Goal: Information Seeking & Learning: Learn about a topic

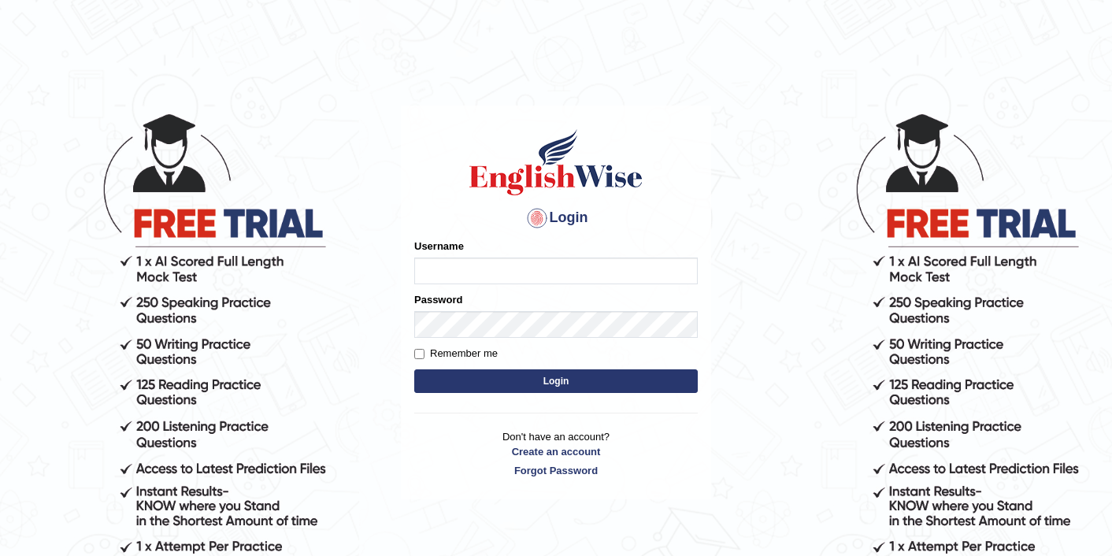
type input "sarugurung_parramatta"
click at [495, 384] on button "Login" at bounding box center [556, 381] width 284 height 24
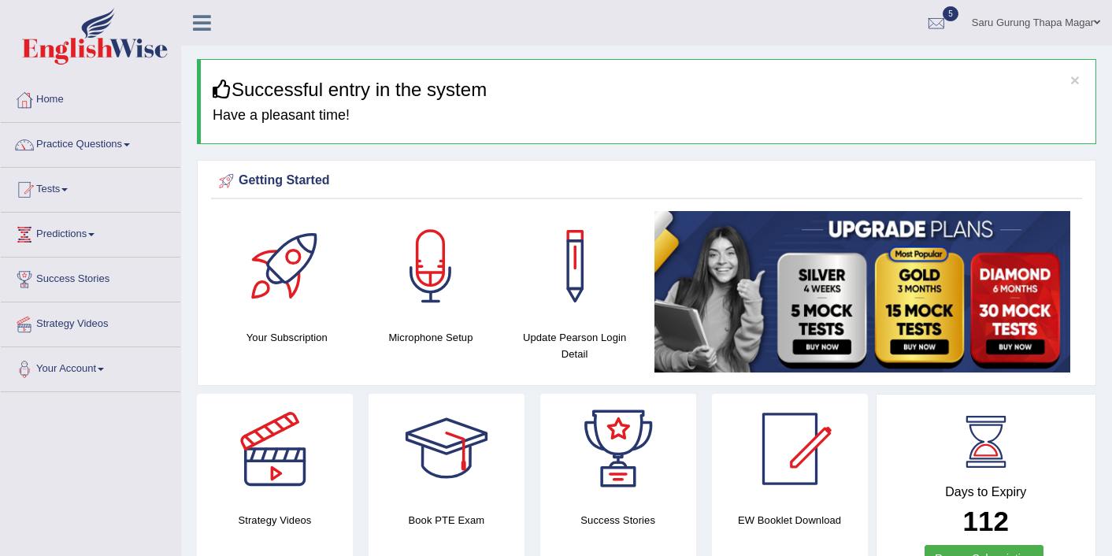
click at [62, 124] on link "Practice Questions" at bounding box center [91, 142] width 180 height 39
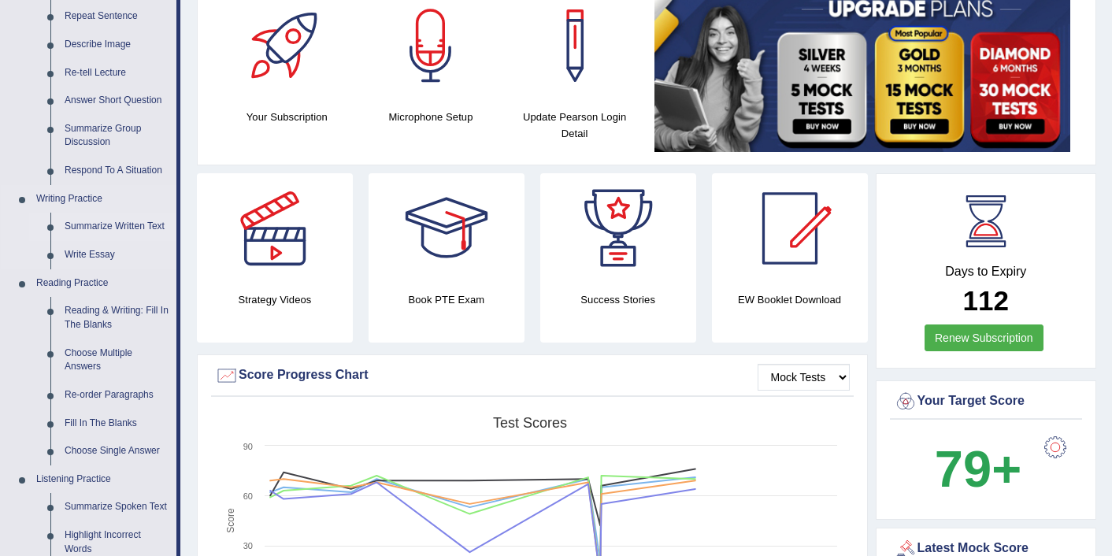
click at [136, 433] on link "Fill In The Blanks" at bounding box center [117, 424] width 119 height 28
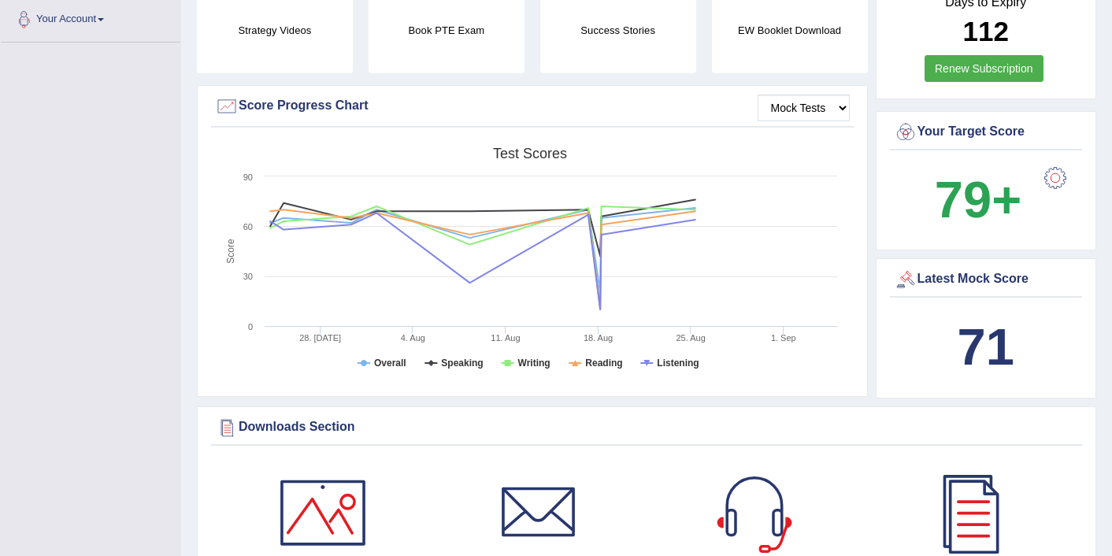
scroll to position [1069, 0]
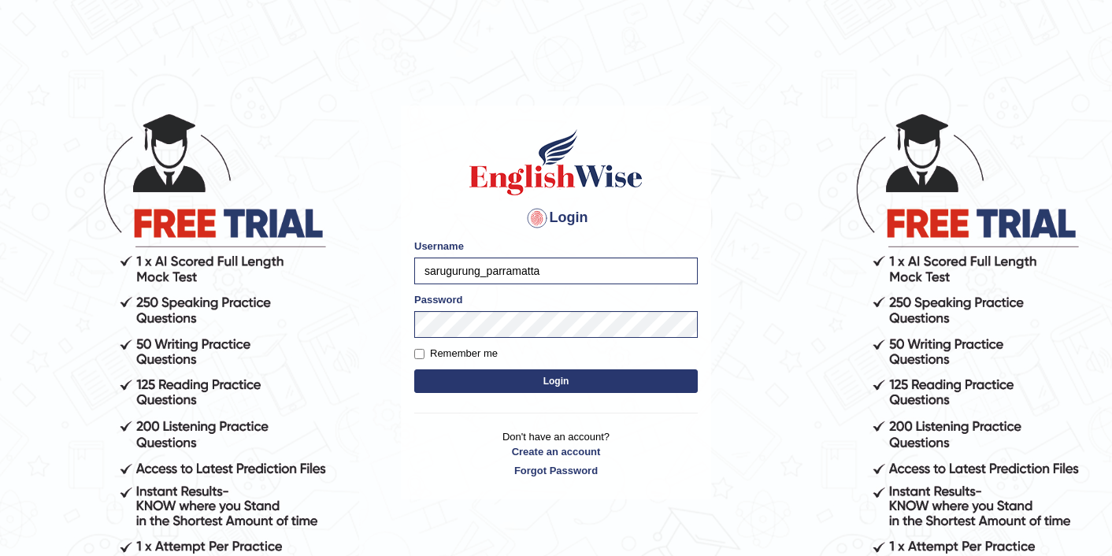
click at [458, 373] on button "Login" at bounding box center [556, 381] width 284 height 24
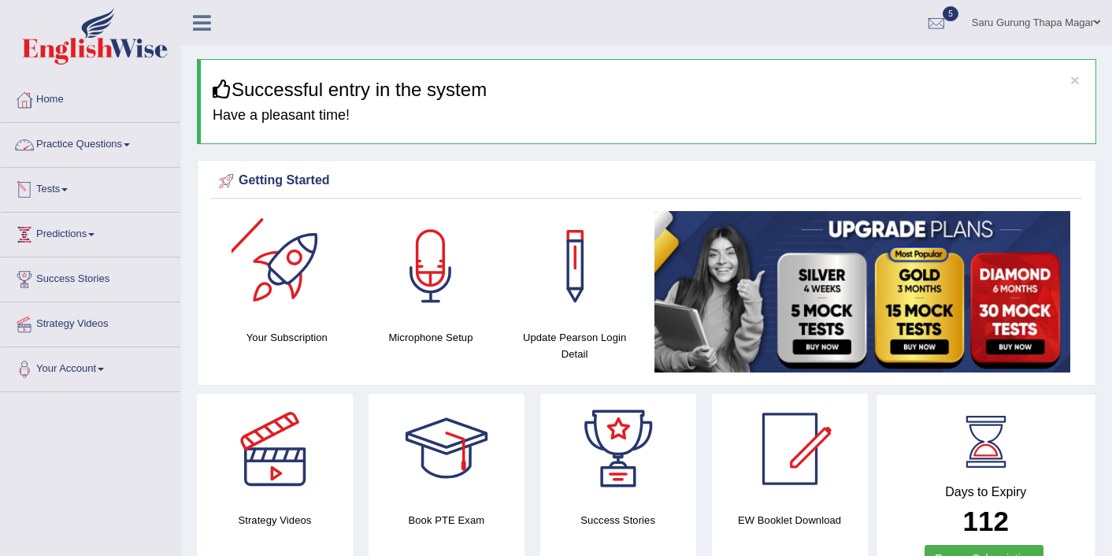
click at [119, 139] on link "Practice Questions" at bounding box center [91, 142] width 180 height 39
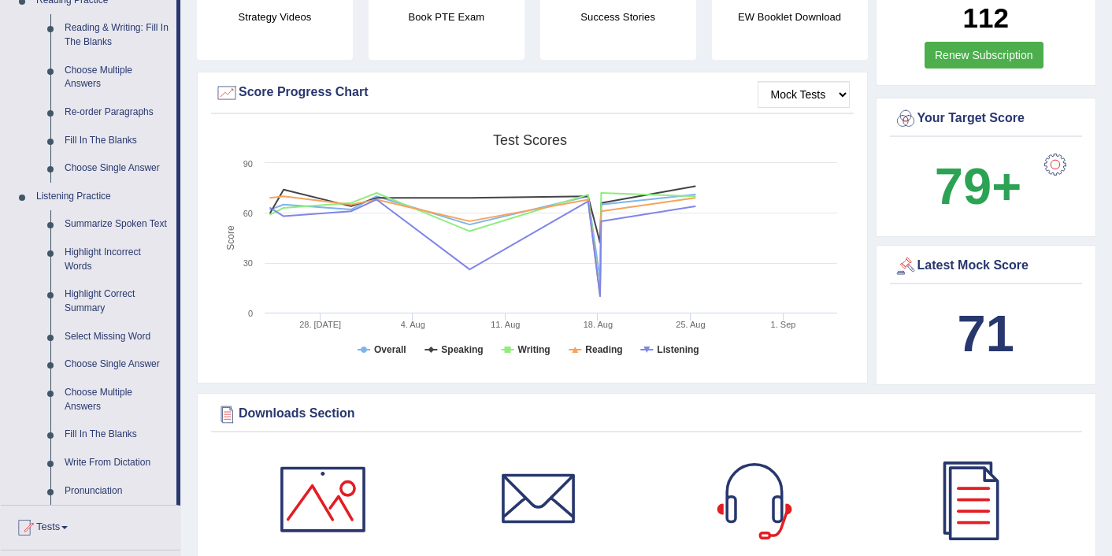
scroll to position [504, 0]
click at [127, 473] on link "Write From Dictation" at bounding box center [117, 462] width 119 height 28
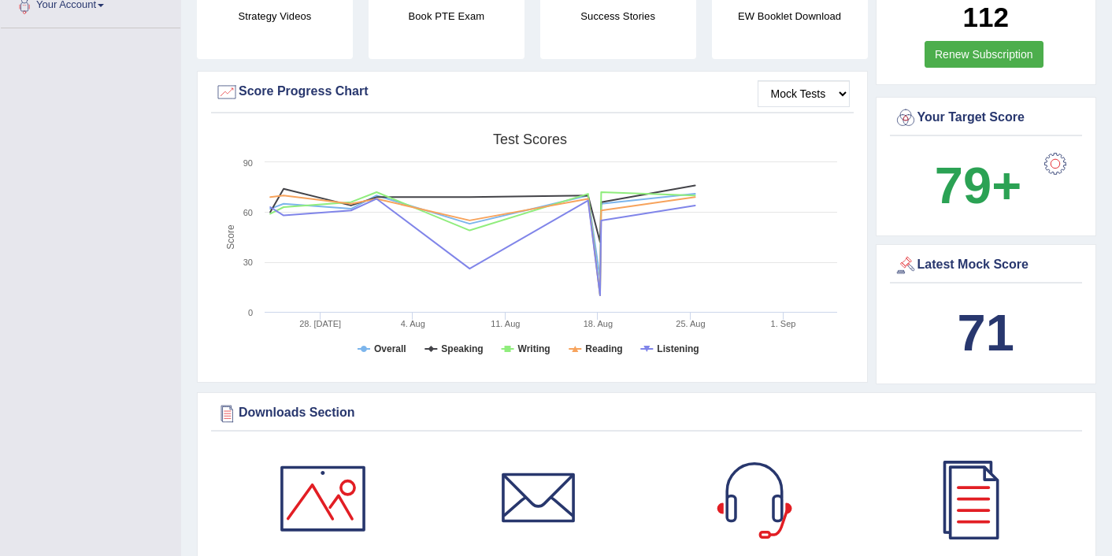
scroll to position [250, 0]
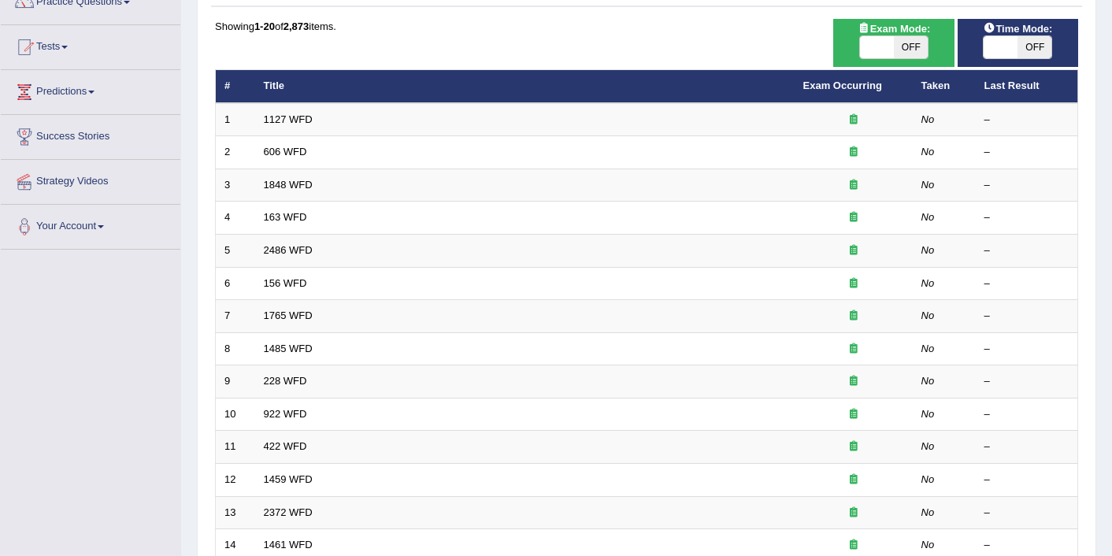
scroll to position [126, 0]
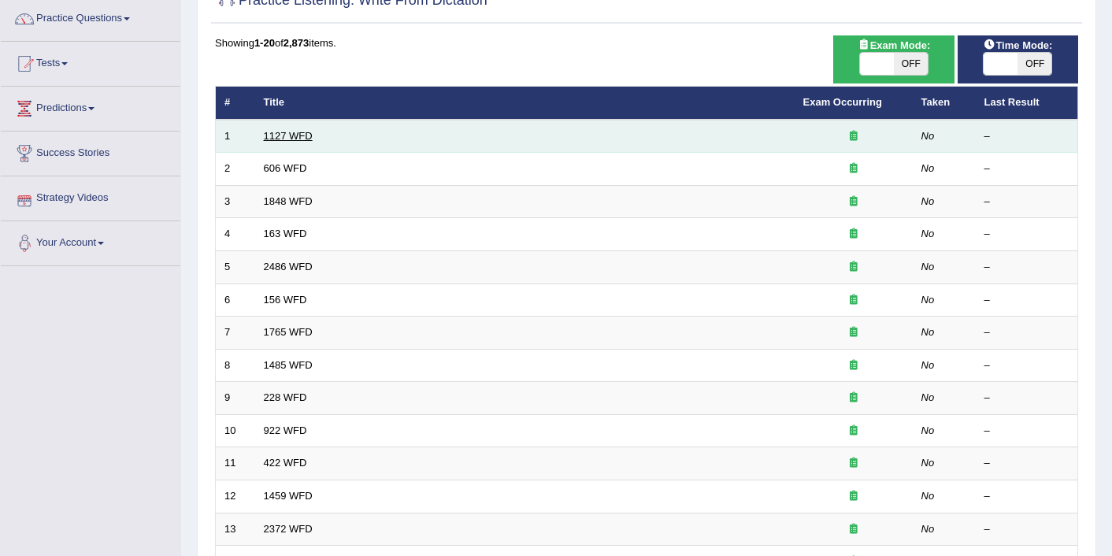
click at [292, 132] on link "1127 WFD" at bounding box center [288, 136] width 49 height 12
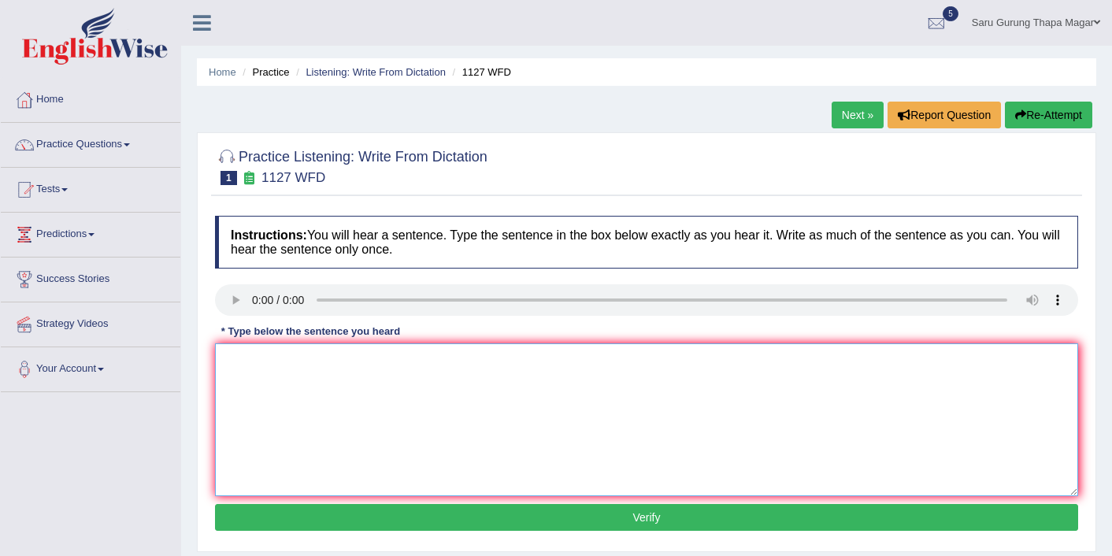
click at [242, 429] on textarea at bounding box center [646, 419] width 863 height 153
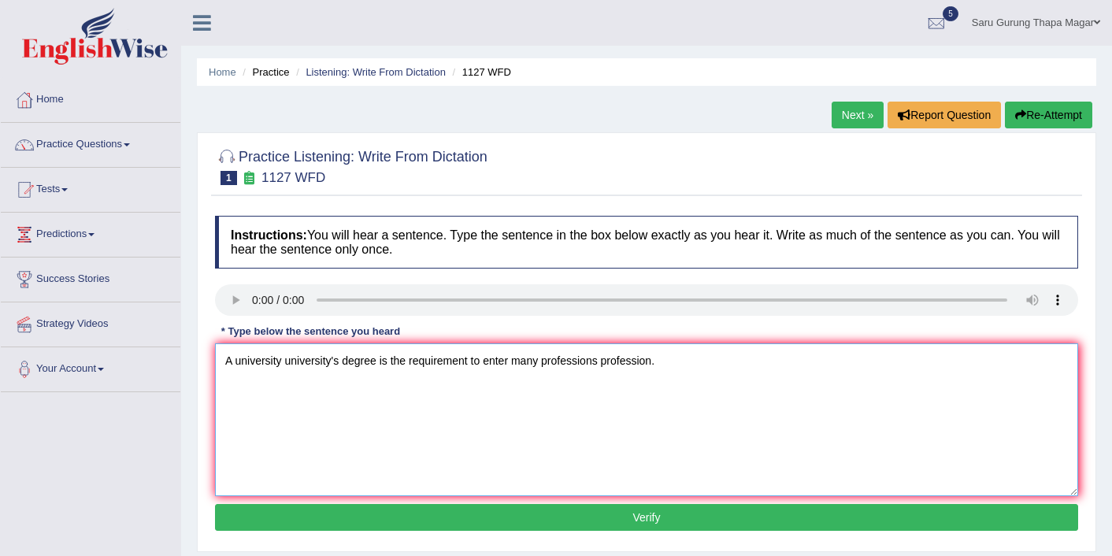
type textarea "A university university's degree is the requirement to enter many professions p…"
click at [486, 519] on button "Verify" at bounding box center [646, 517] width 863 height 27
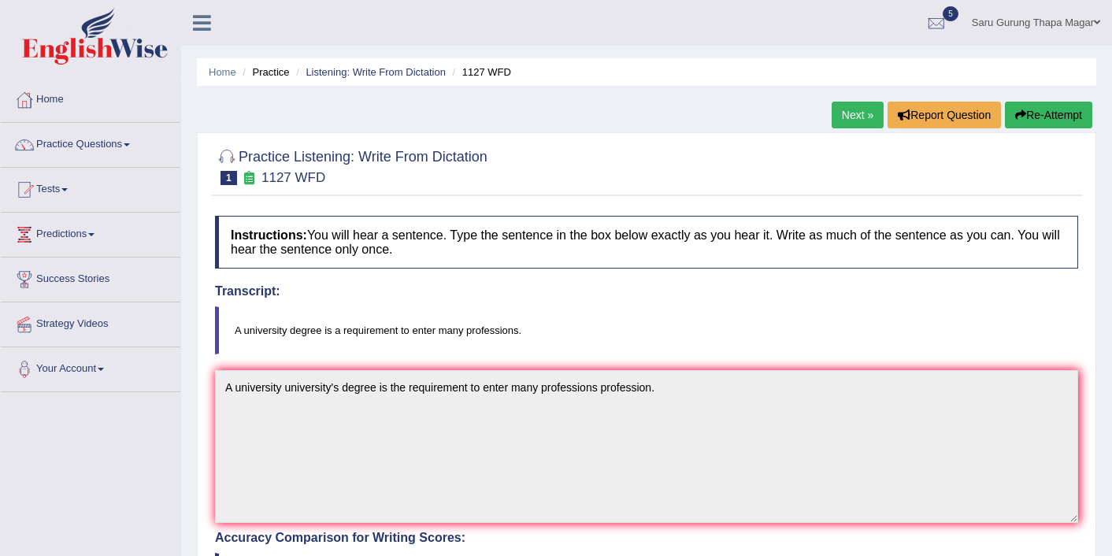
click at [834, 109] on link "Next »" at bounding box center [858, 115] width 52 height 27
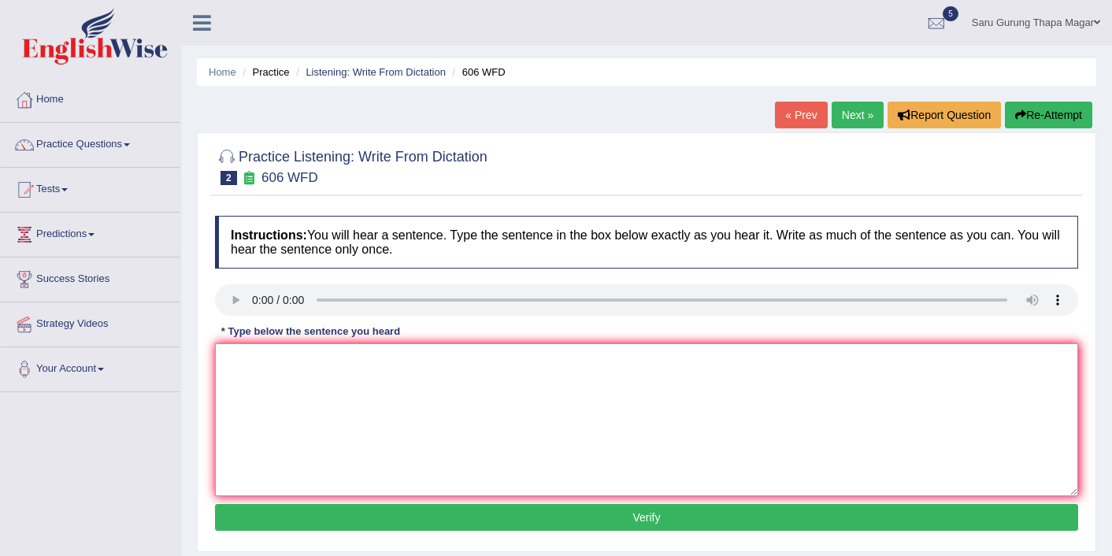
click at [419, 400] on textarea at bounding box center [646, 419] width 863 height 153
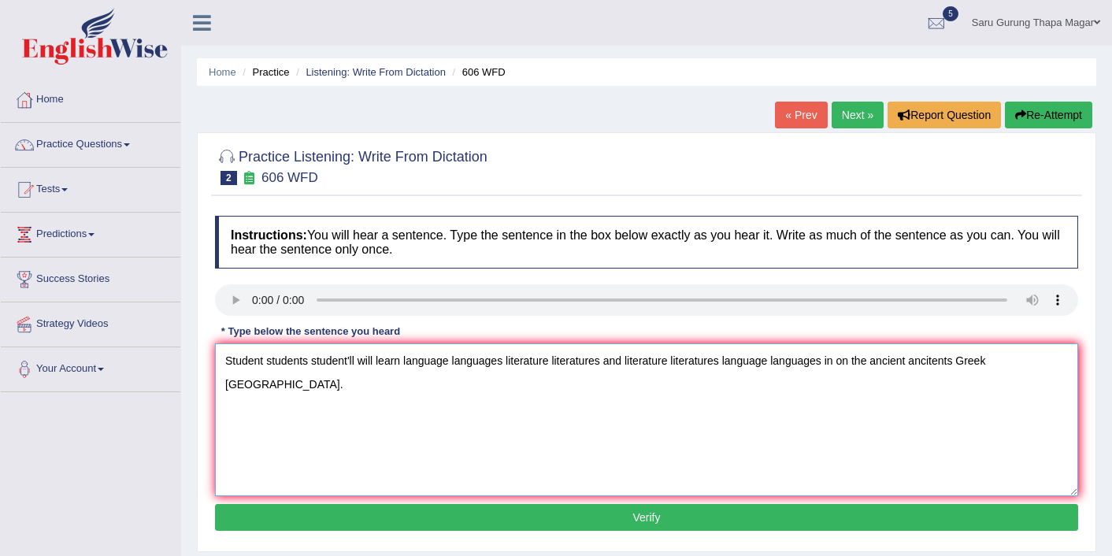
type textarea "Student students student'll will learn language languages literature literature…"
click at [648, 507] on button "Verify" at bounding box center [646, 517] width 863 height 27
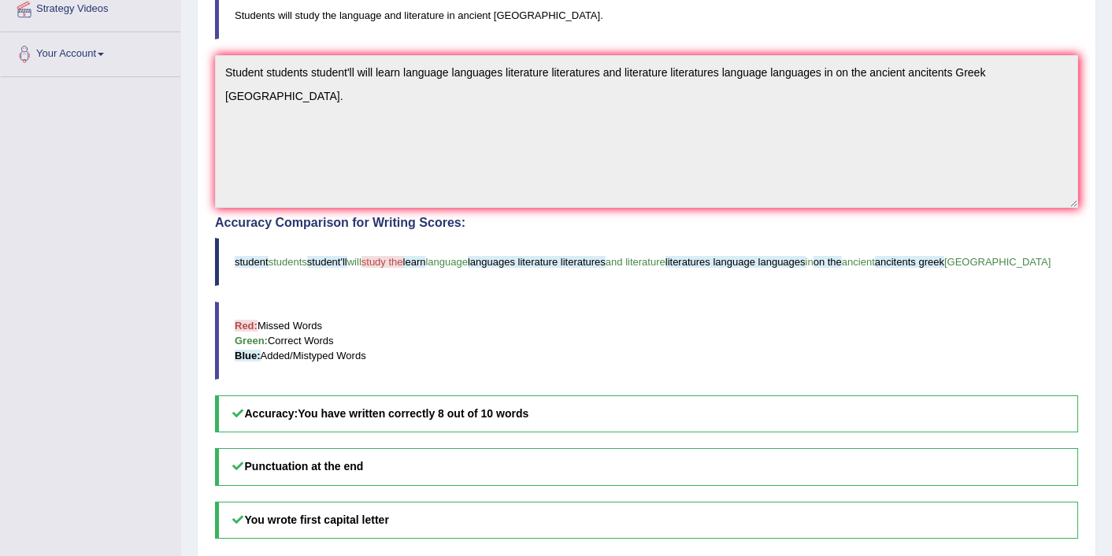
scroll to position [284, 0]
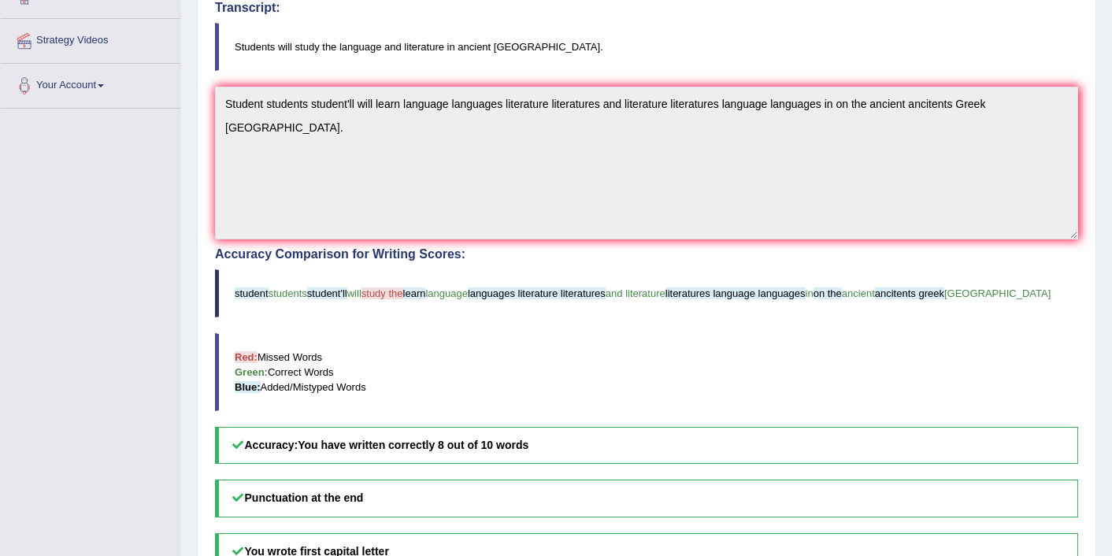
click at [650, 507] on h5 "Punctuation at the end" at bounding box center [646, 498] width 863 height 37
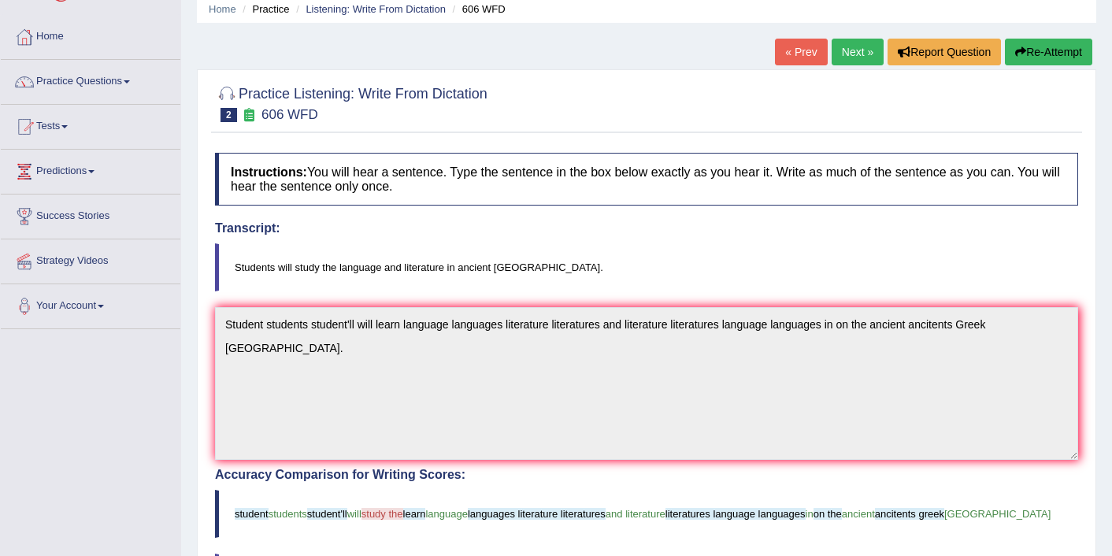
scroll to position [95, 0]
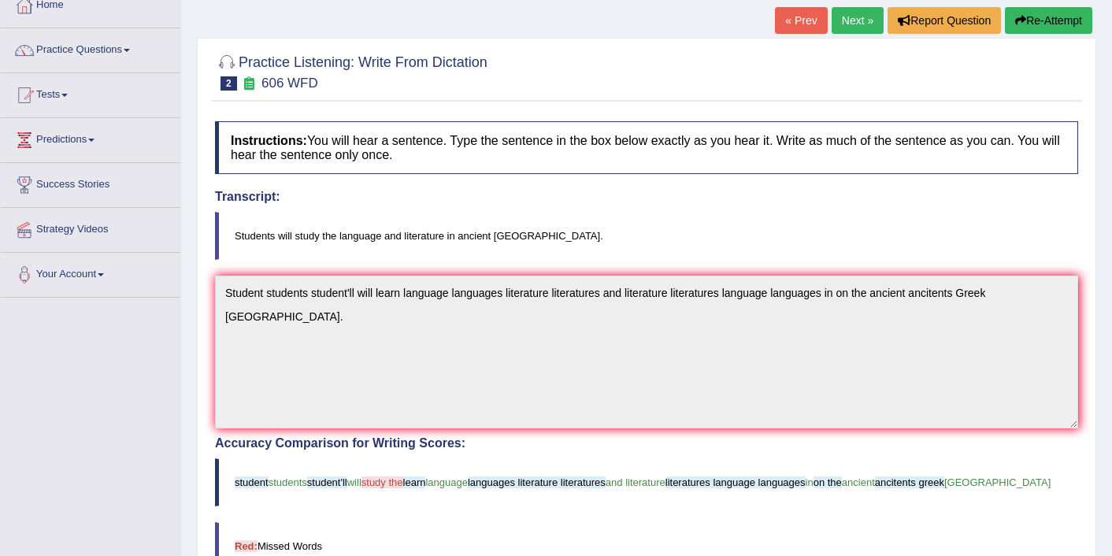
click at [852, 16] on link "Next »" at bounding box center [858, 20] width 52 height 27
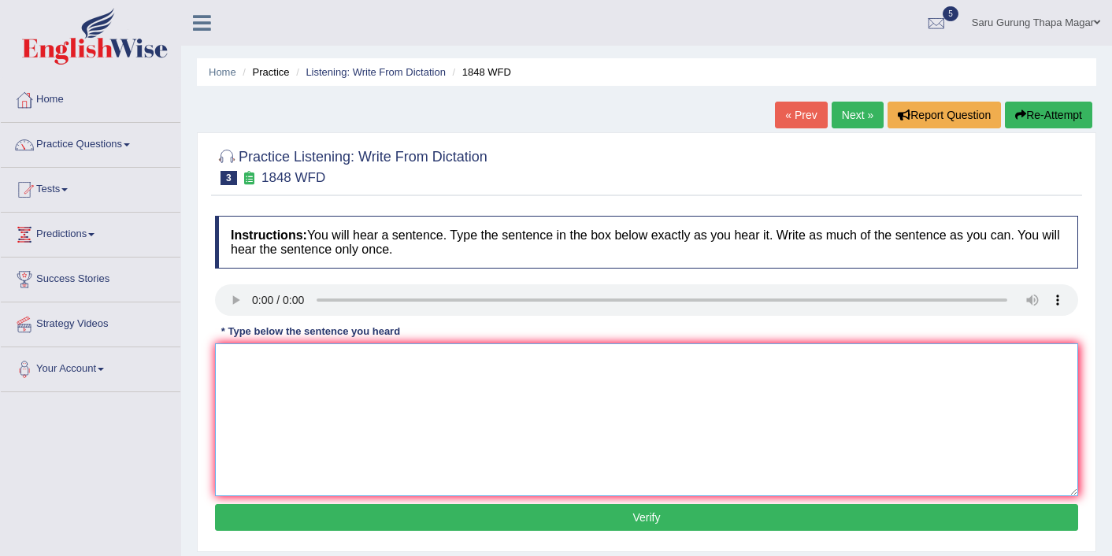
click at [305, 399] on textarea at bounding box center [646, 419] width 863 height 153
type textarea "s"
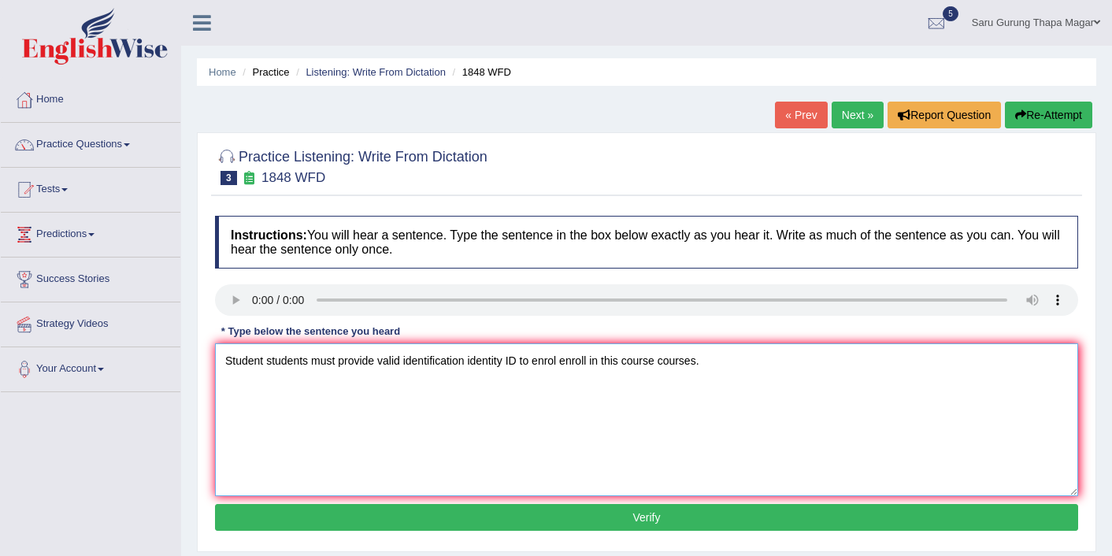
type textarea "Student students must provide valid identification identity ID to enrol enroll …"
click at [295, 515] on button "Verify" at bounding box center [646, 517] width 863 height 27
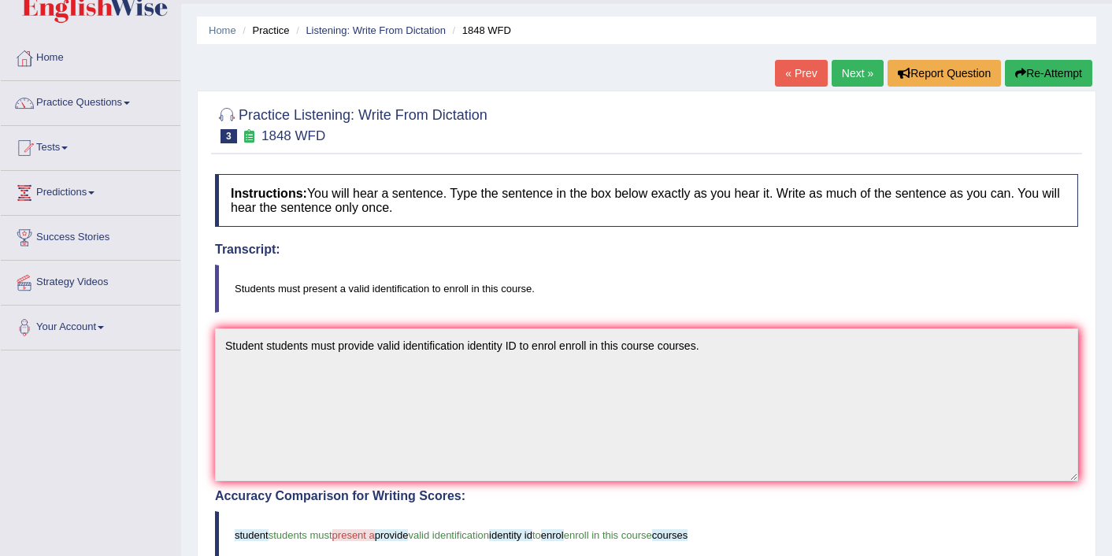
scroll to position [32, 0]
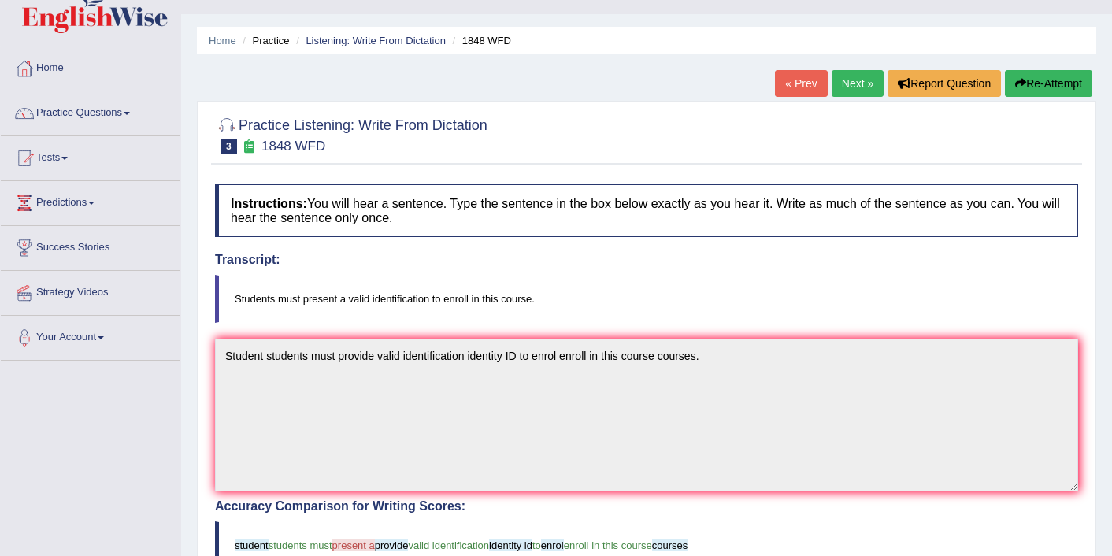
click at [857, 80] on link "Next »" at bounding box center [858, 83] width 52 height 27
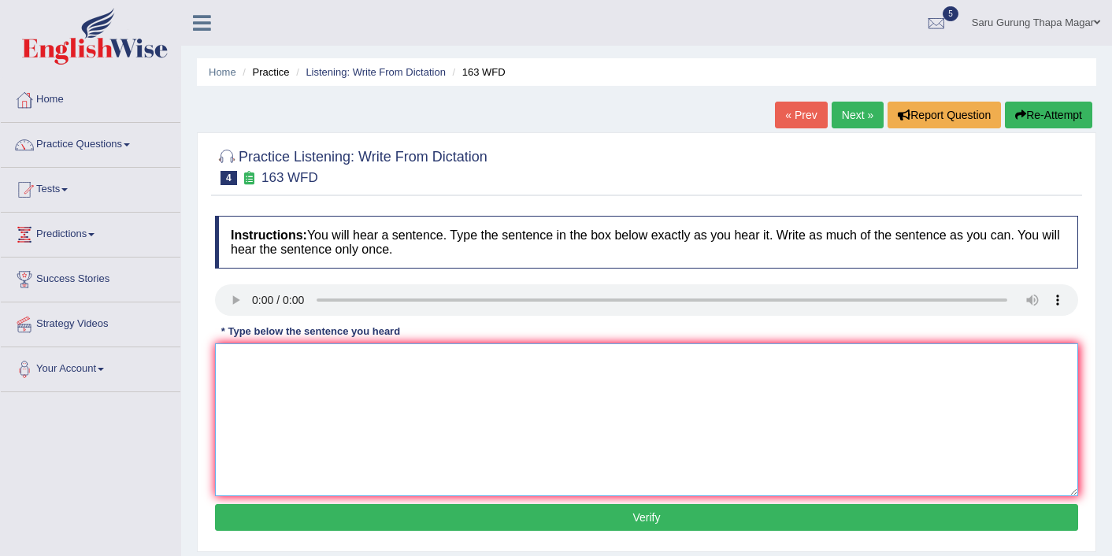
click at [343, 399] on textarea at bounding box center [646, 419] width 863 height 153
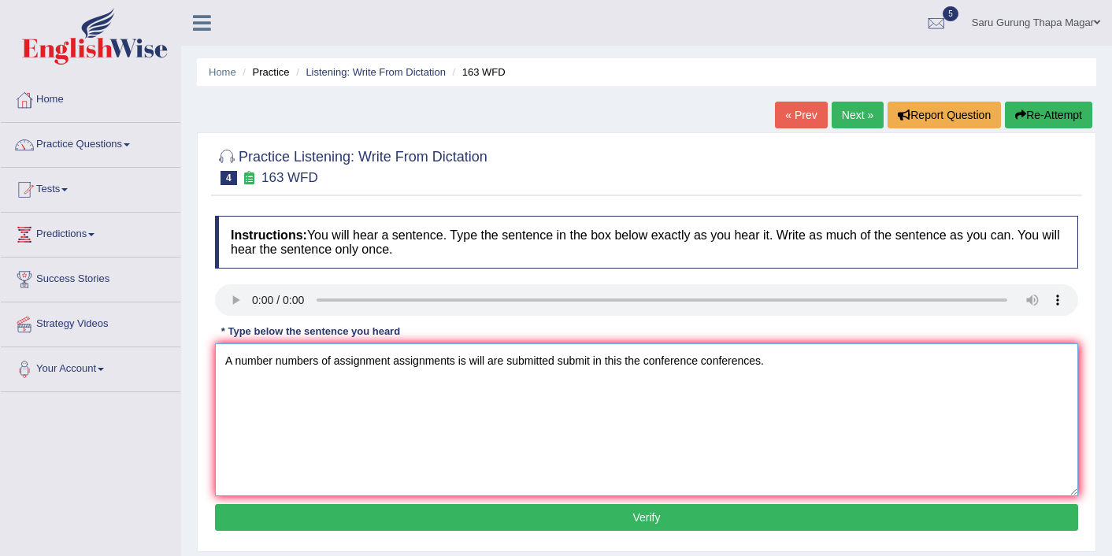
type textarea "A number numbers of assignment assignments is will are submitted submit in this…"
click at [363, 524] on button "Verify" at bounding box center [646, 517] width 863 height 27
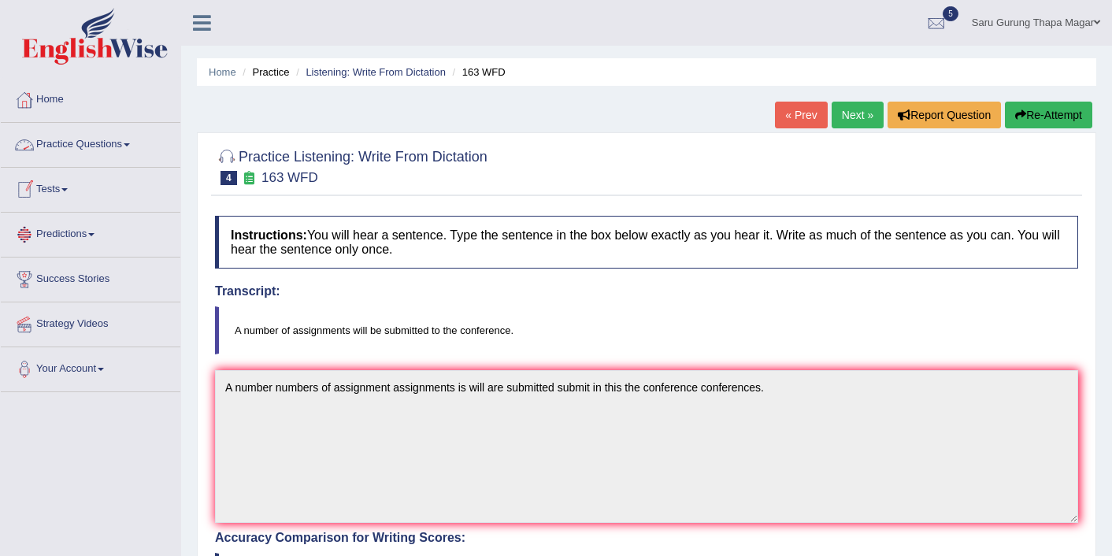
click at [108, 146] on link "Practice Questions" at bounding box center [91, 142] width 180 height 39
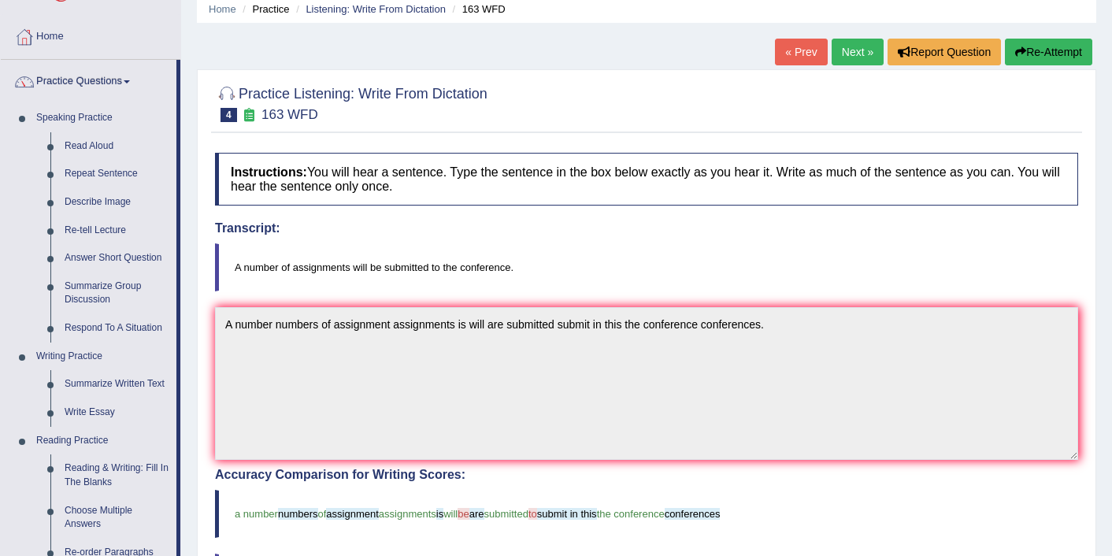
scroll to position [95, 0]
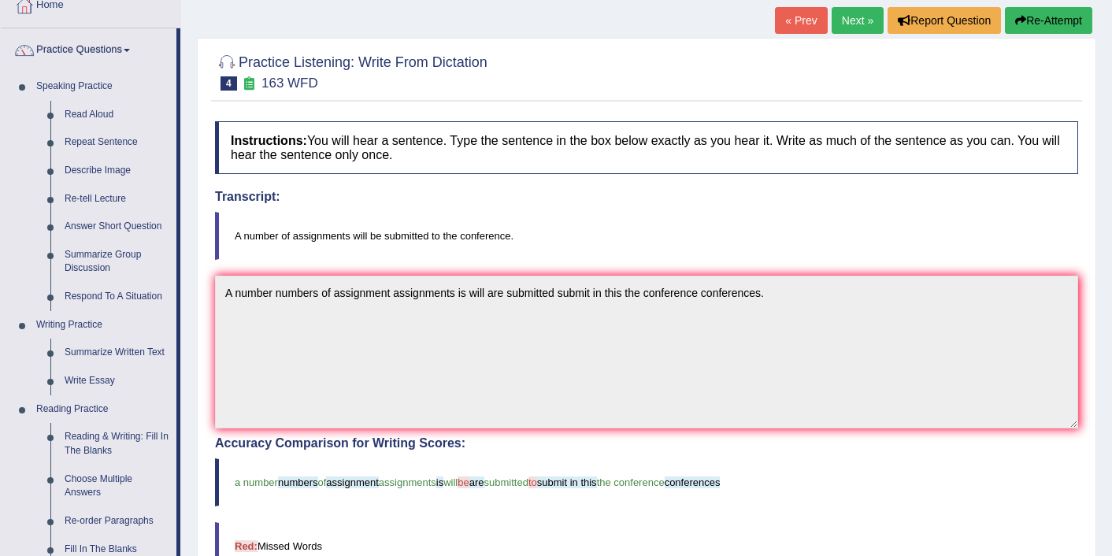
click at [847, 17] on link "Next »" at bounding box center [858, 20] width 52 height 27
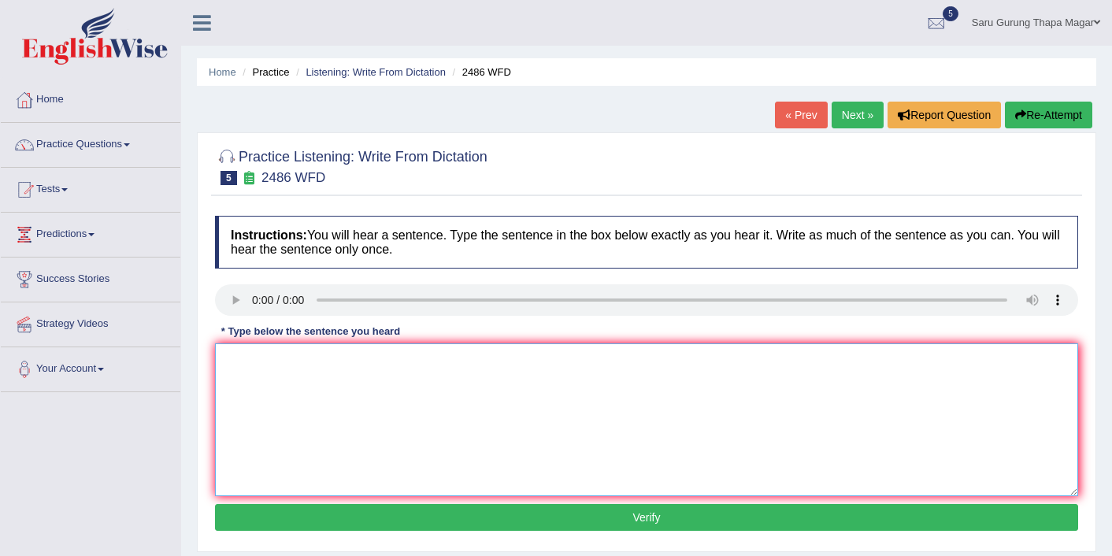
click at [362, 390] on textarea at bounding box center [646, 419] width 863 height 153
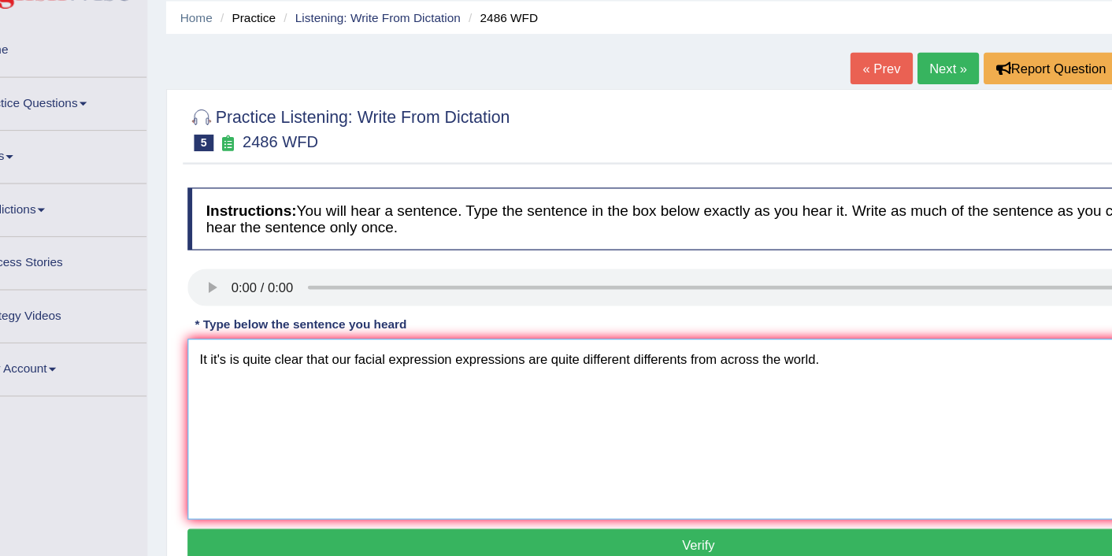
click at [506, 366] on textarea "It it's is quite clear that our facial expression expressions are quite differe…" at bounding box center [646, 419] width 863 height 153
type textarea "It it's is quite clear that our facial expression expressions is are quite diff…"
click at [504, 516] on button "Verify" at bounding box center [646, 517] width 863 height 27
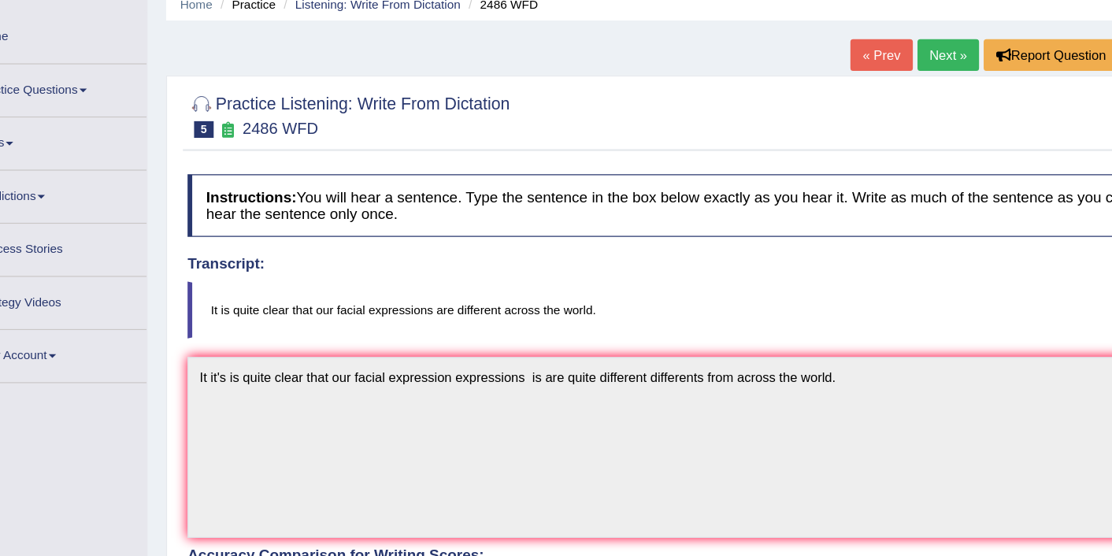
scroll to position [58, 0]
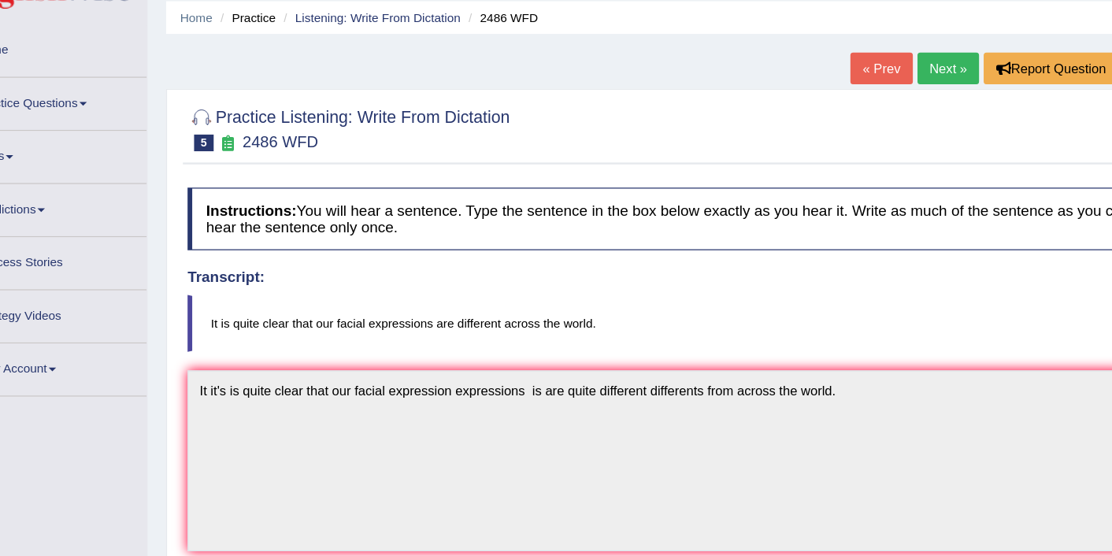
click at [840, 60] on link "Next »" at bounding box center [858, 57] width 52 height 27
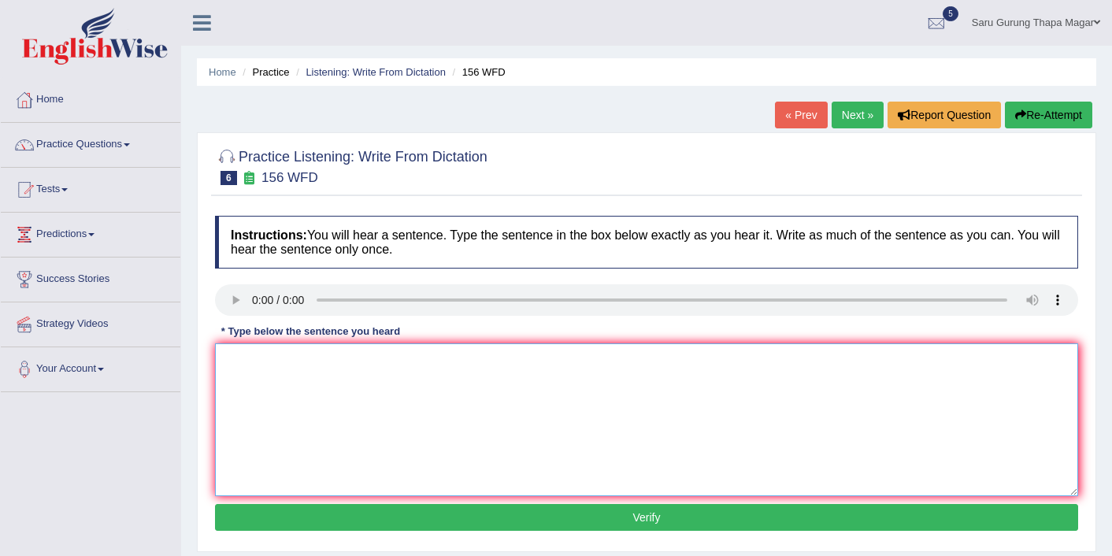
click at [319, 382] on textarea at bounding box center [646, 419] width 863 height 153
type textarea "All of your our assignment assignments are is due by tomorrow."
click at [488, 520] on button "Verify" at bounding box center [646, 517] width 863 height 27
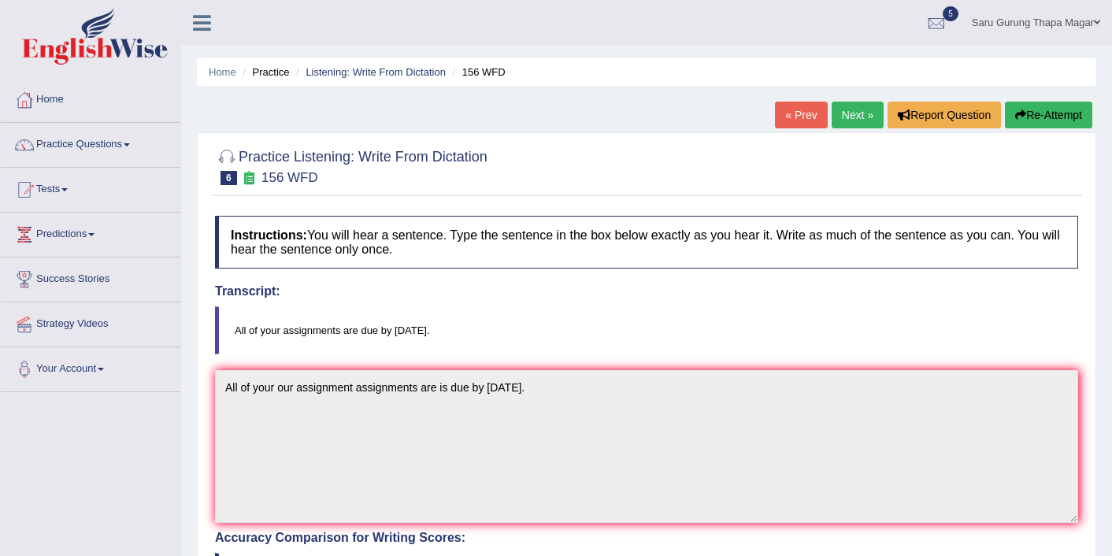
click at [848, 116] on link "Next »" at bounding box center [858, 115] width 52 height 27
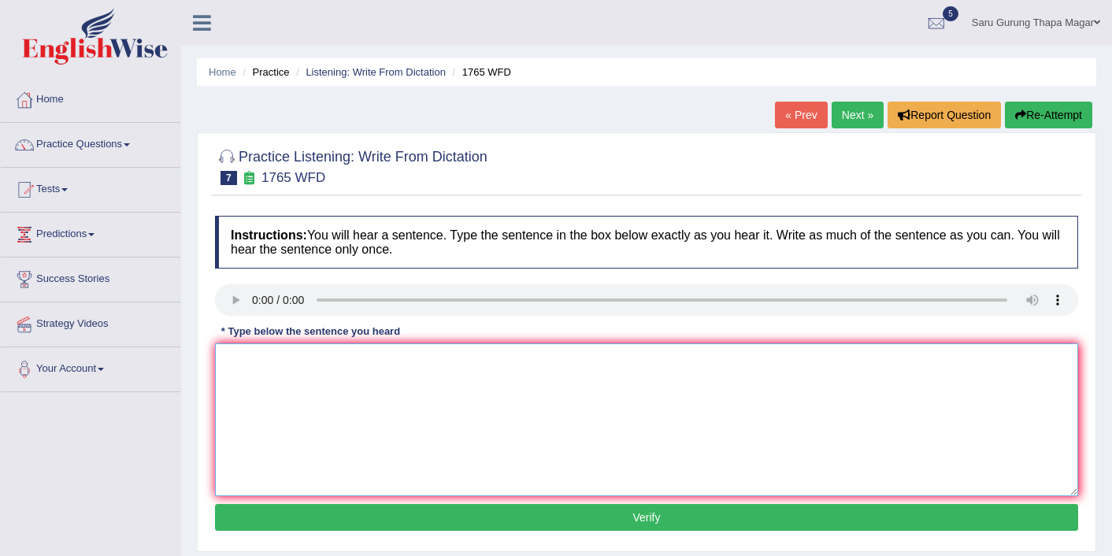
click at [332, 372] on textarea at bounding box center [646, 419] width 863 height 153
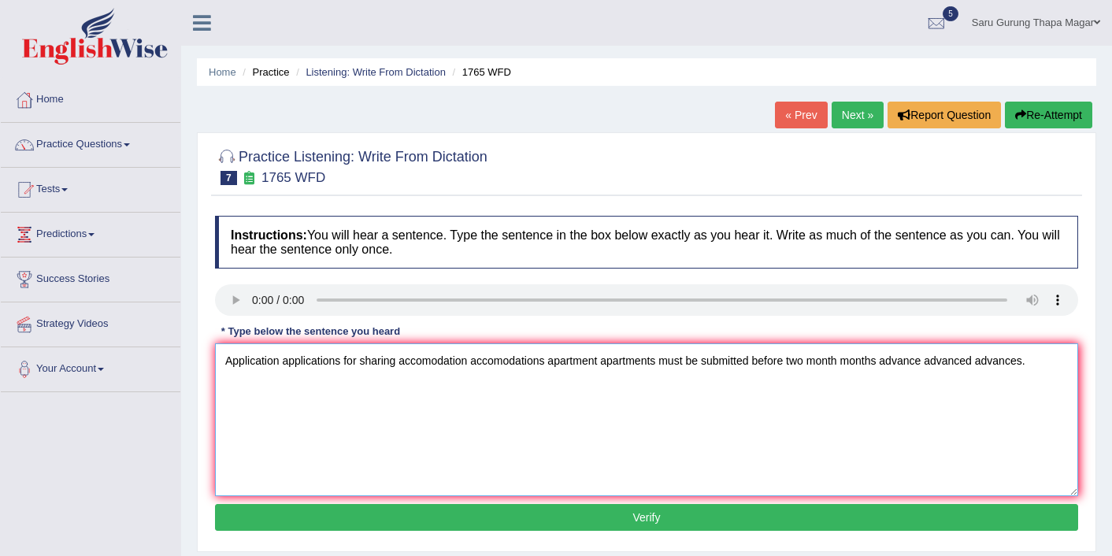
type textarea "Application applications for sharing accomodation accomodations apartment apart…"
click at [492, 510] on button "Verify" at bounding box center [646, 517] width 863 height 27
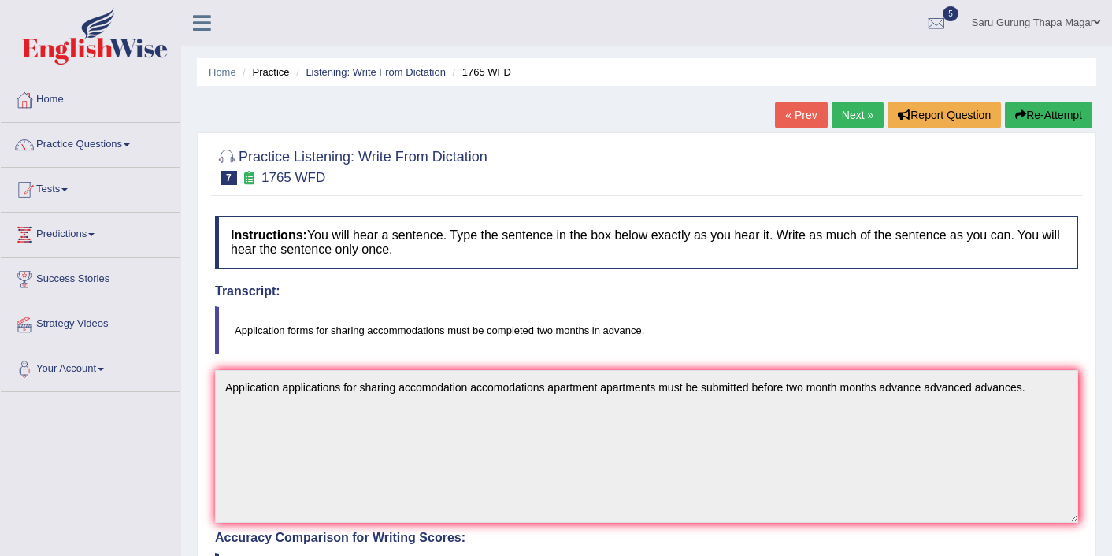
click at [848, 124] on link "Next »" at bounding box center [858, 115] width 52 height 27
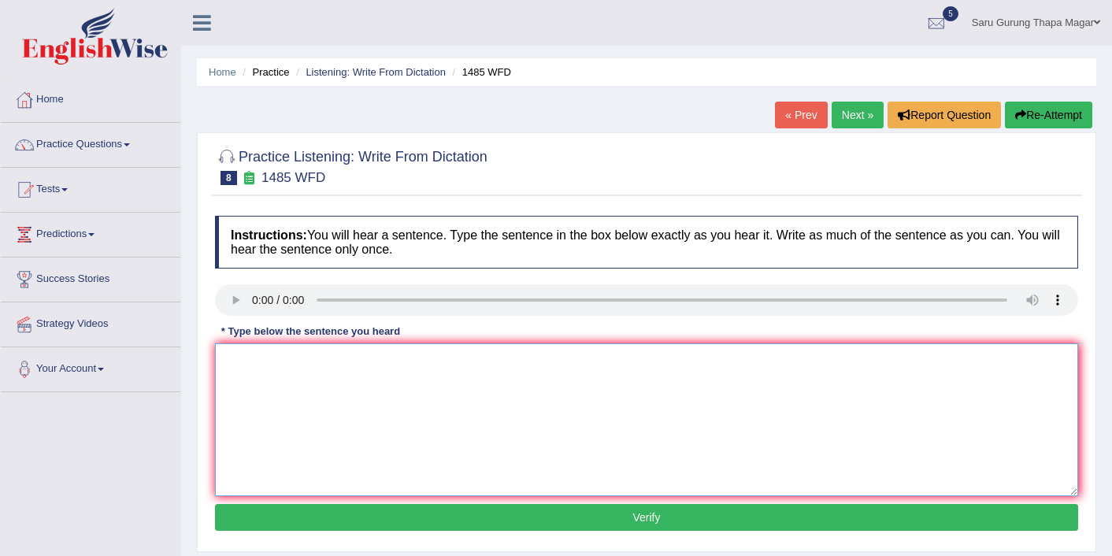
click at [384, 398] on textarea at bounding box center [646, 419] width 863 height 153
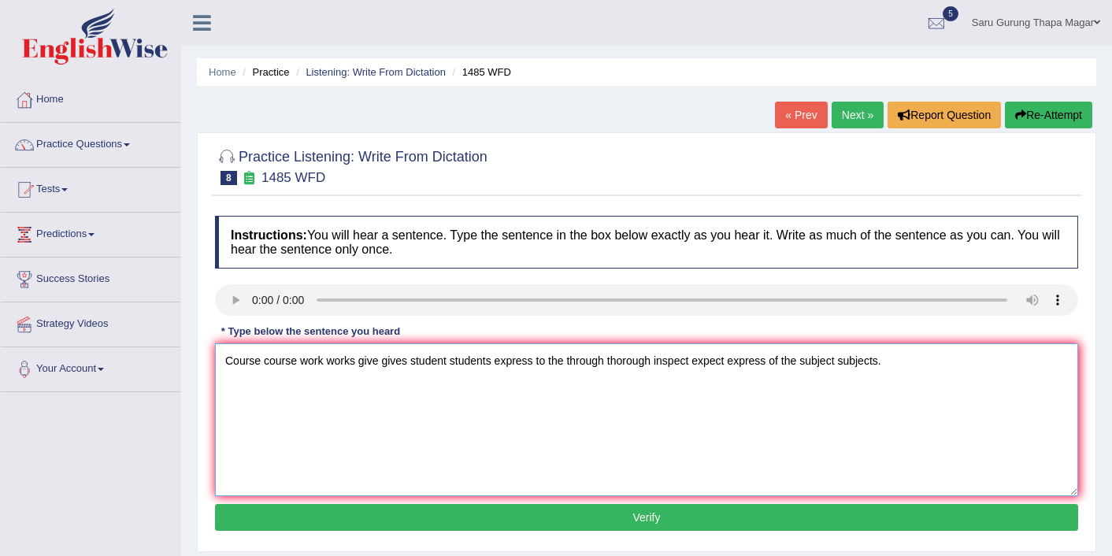
type textarea "Course course work works give gives student students express to the through tho…"
click at [507, 516] on button "Verify" at bounding box center [646, 517] width 863 height 27
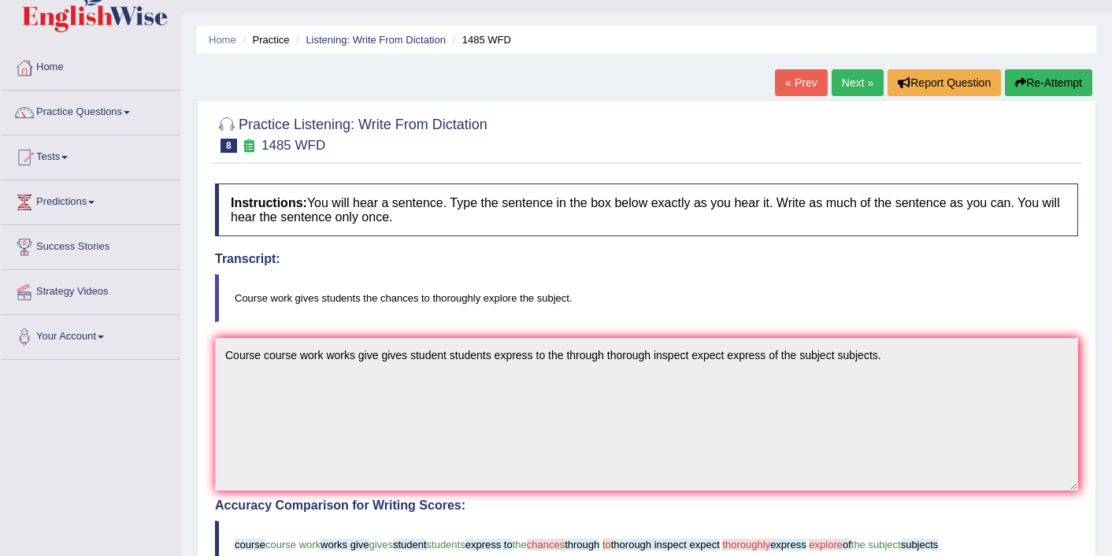
scroll to position [32, 0]
click at [844, 84] on link "Next »" at bounding box center [858, 83] width 52 height 27
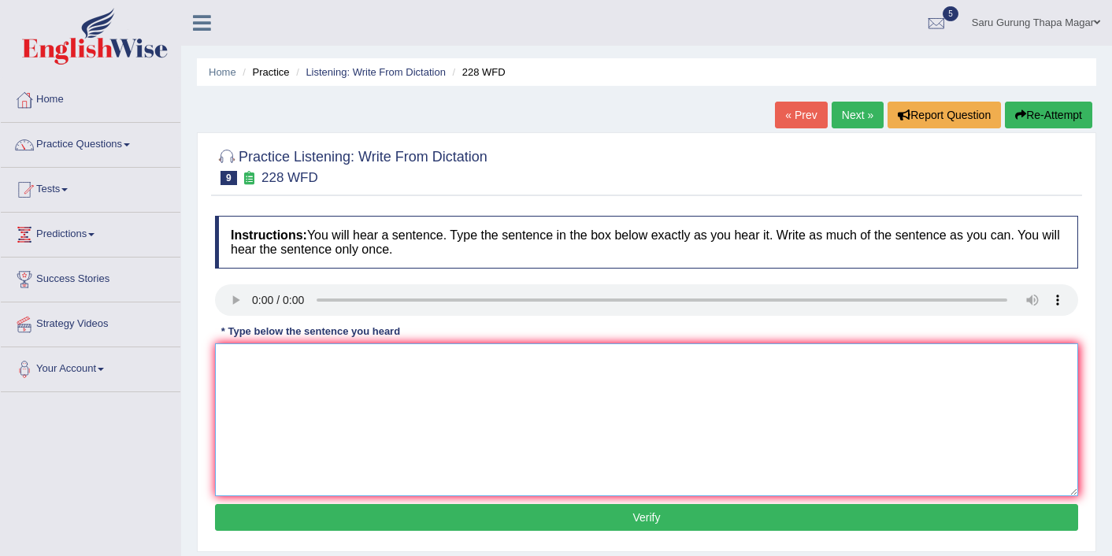
click at [346, 358] on textarea at bounding box center [646, 419] width 863 height 153
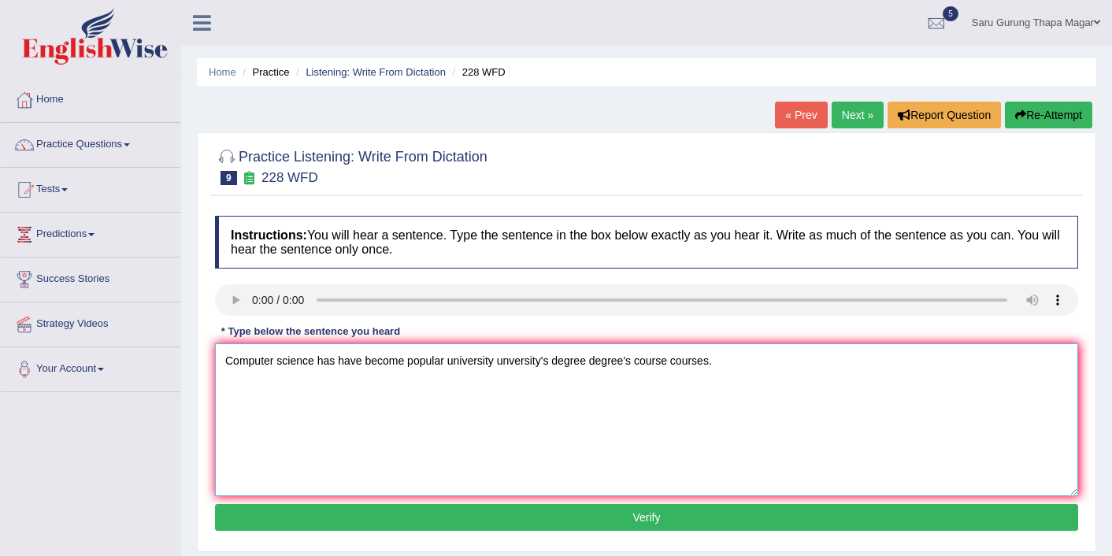
type textarea "Computer science has have become popular university unversity's degree degree's…"
click at [427, 521] on button "Verify" at bounding box center [646, 517] width 863 height 27
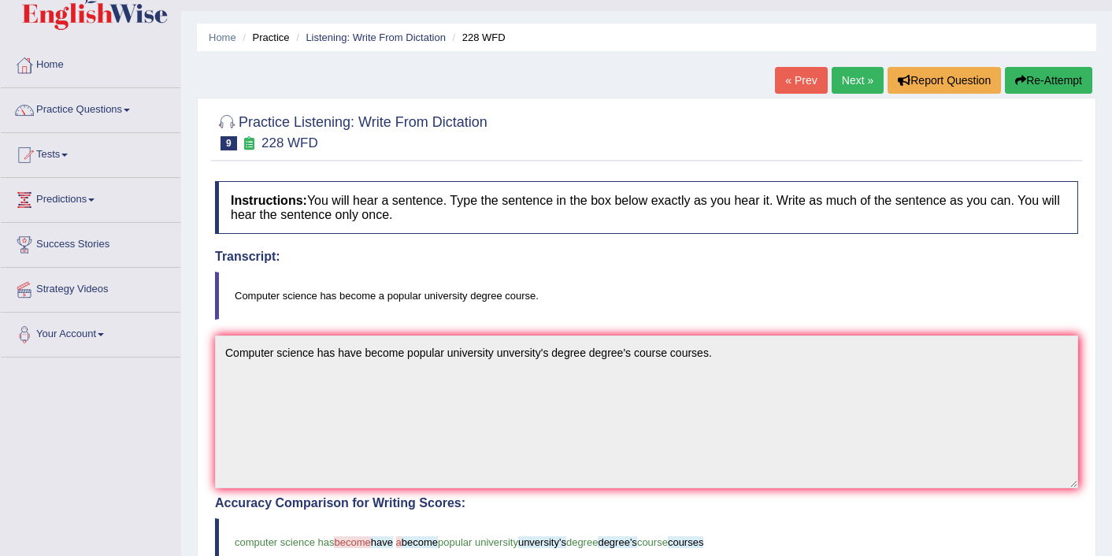
scroll to position [32, 0]
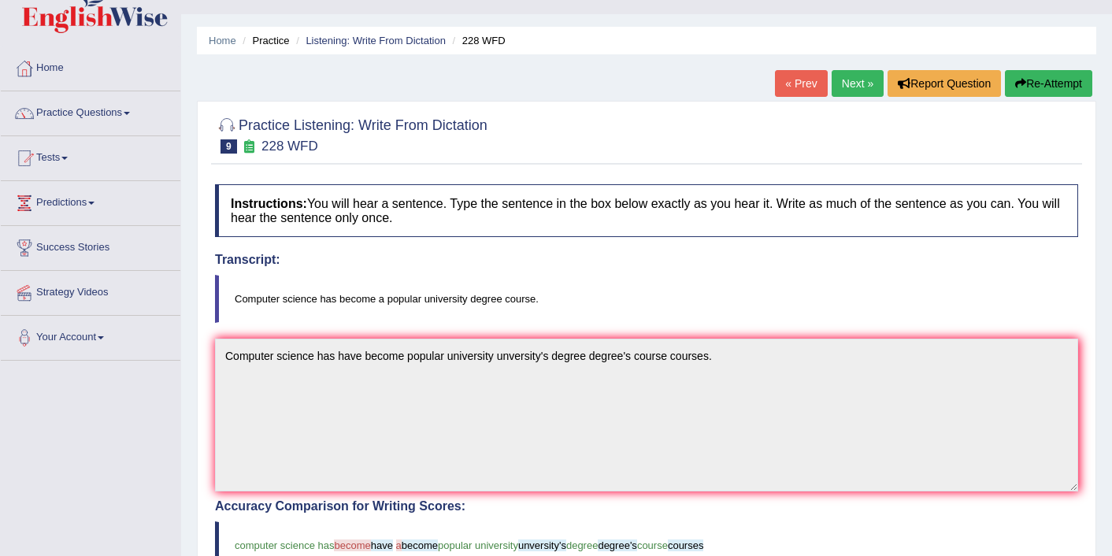
click at [841, 77] on link "Next »" at bounding box center [858, 83] width 52 height 27
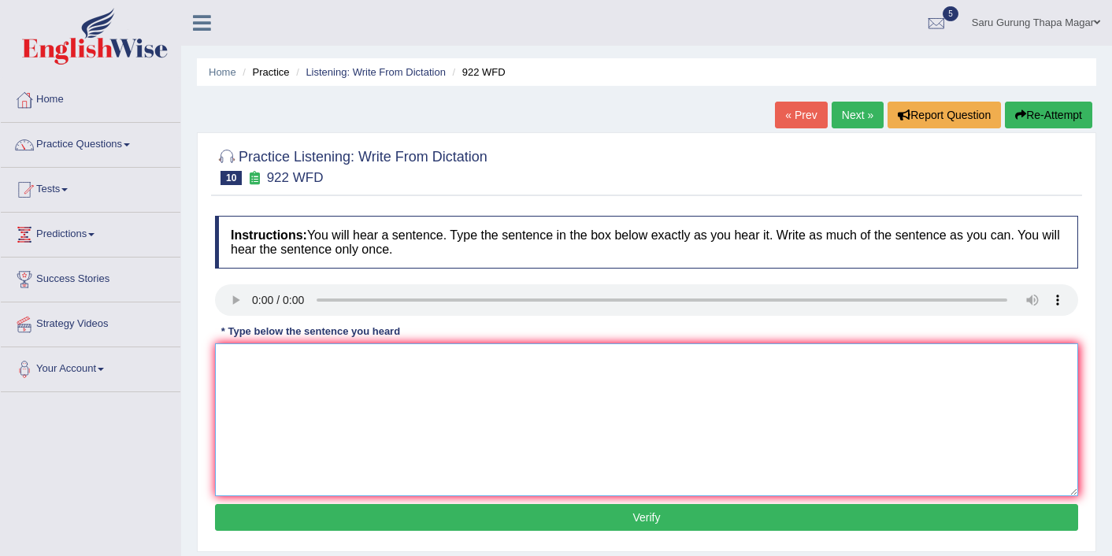
click at [321, 381] on textarea at bounding box center [646, 419] width 863 height 153
click at [362, 362] on textarea "Student students intended to attend" at bounding box center [646, 419] width 863 height 153
click at [455, 367] on textarea "Student students intended intend to attend" at bounding box center [646, 419] width 863 height 153
click at [596, 360] on textarea "Student students intended intend to attend the a conference must register first." at bounding box center [646, 419] width 863 height 153
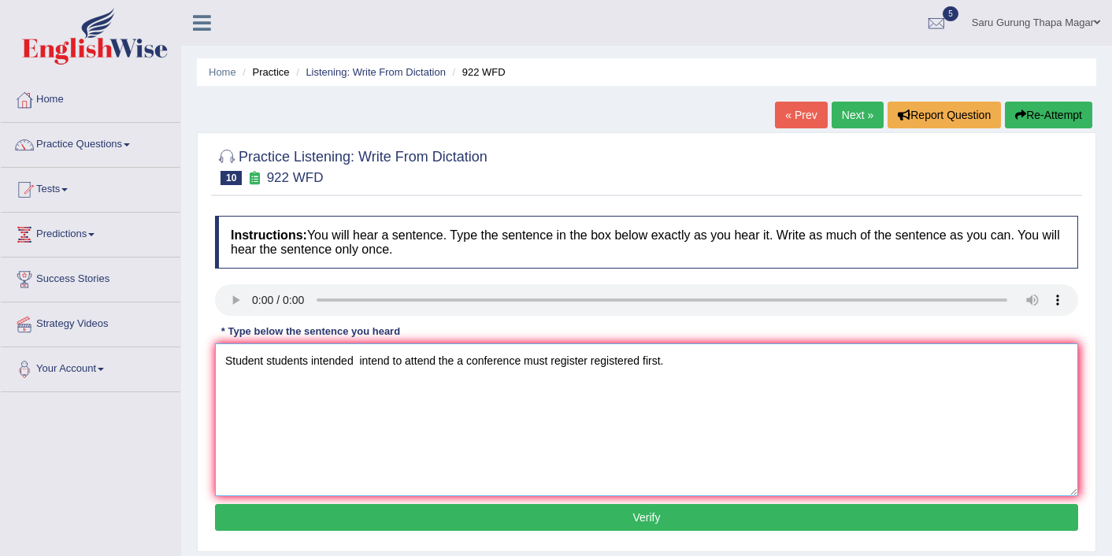
type textarea "Student students intended intend to attend the a conference must register regis…"
click at [655, 521] on button "Verify" at bounding box center [646, 517] width 863 height 27
